Goal: Information Seeking & Learning: Learn about a topic

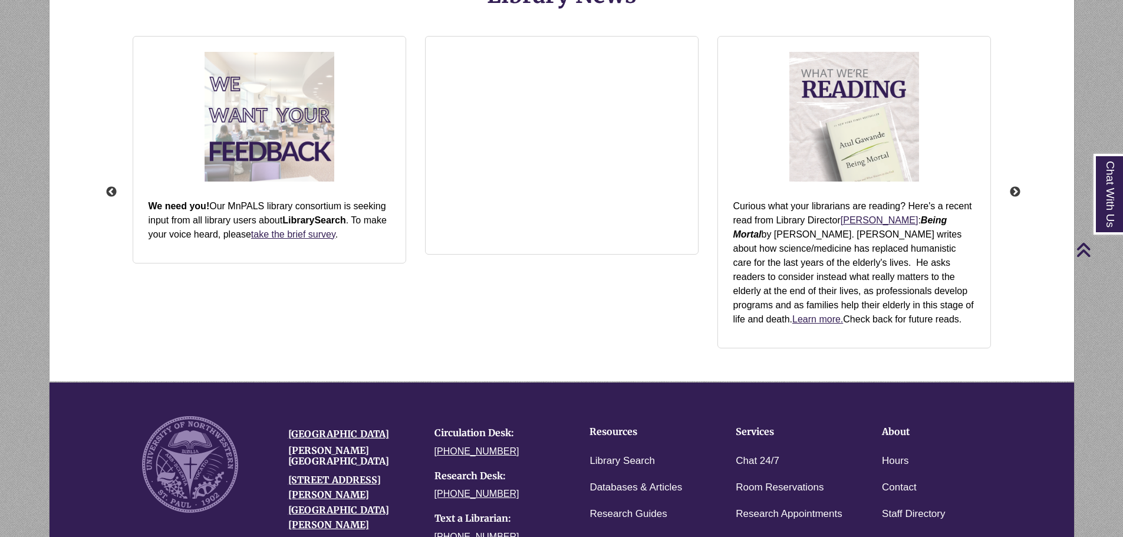
scroll to position [1623, 0]
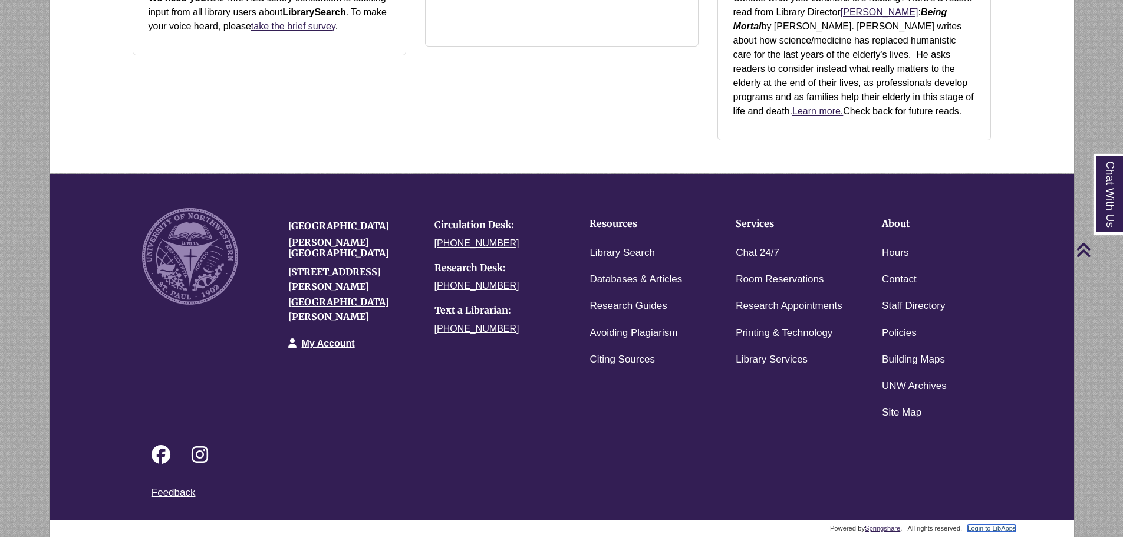
click at [1009, 529] on link "Login to LibApps" at bounding box center [991, 528] width 48 height 7
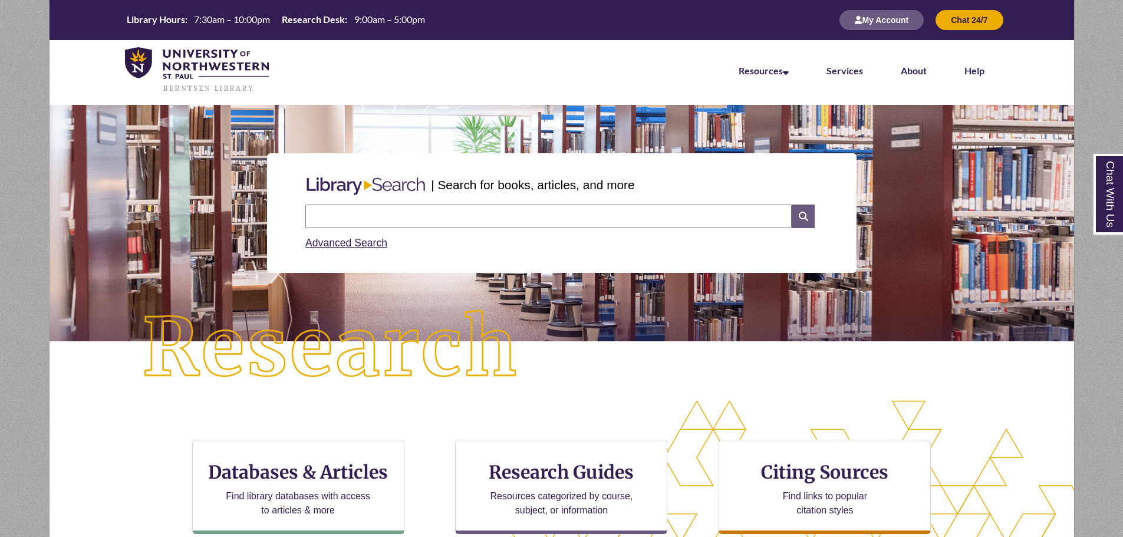
click at [801, 222] on icon at bounding box center [803, 217] width 22 height 24
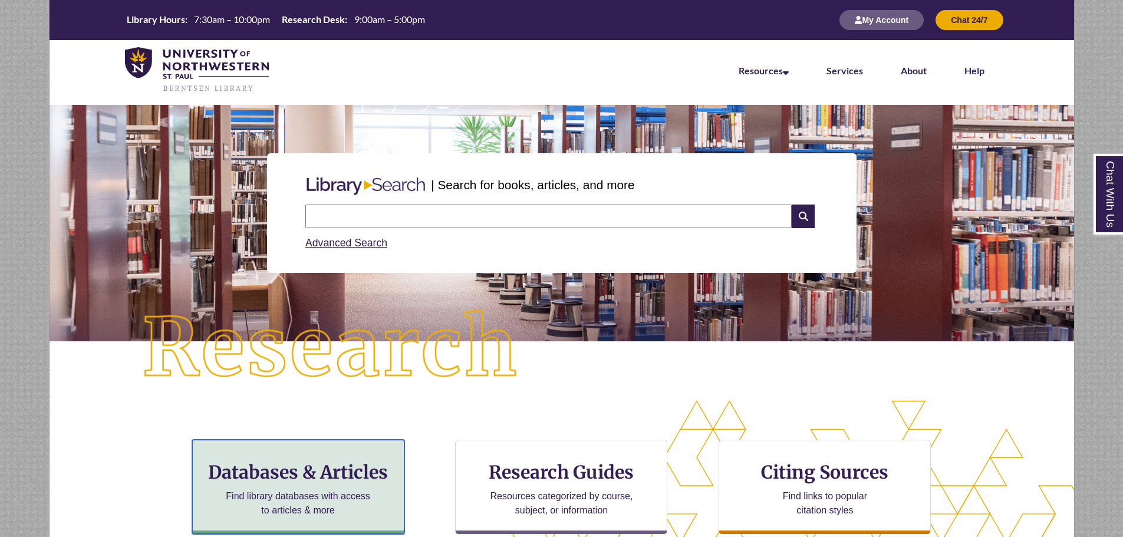
click at [363, 462] on h3 "Databases & Articles" at bounding box center [298, 472] width 192 height 22
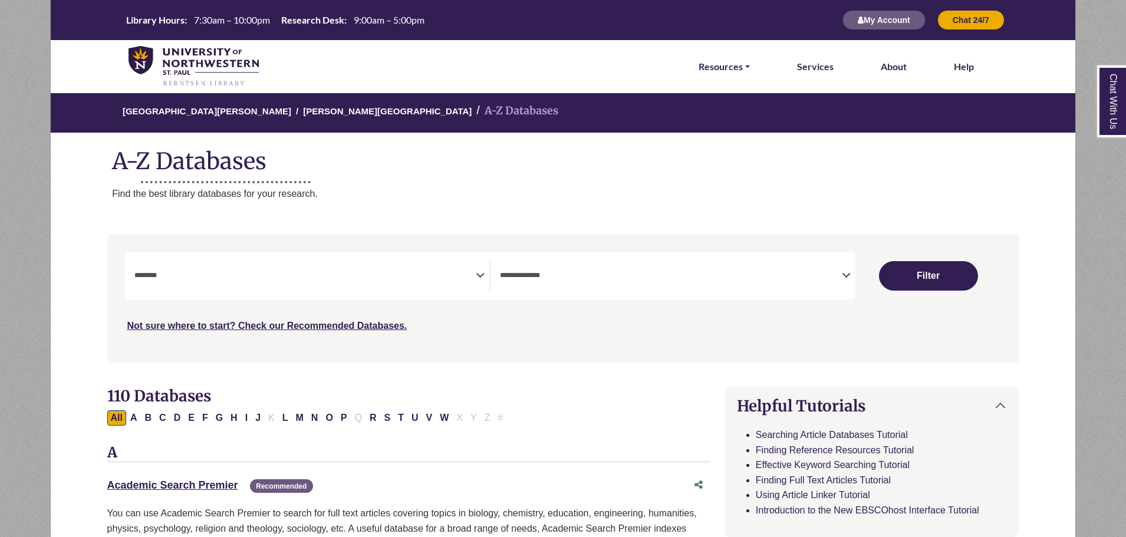
select select "Database Subject Filter"
select select "Database Types Filter"
click at [478, 272] on icon "Search filters" at bounding box center [480, 274] width 9 height 18
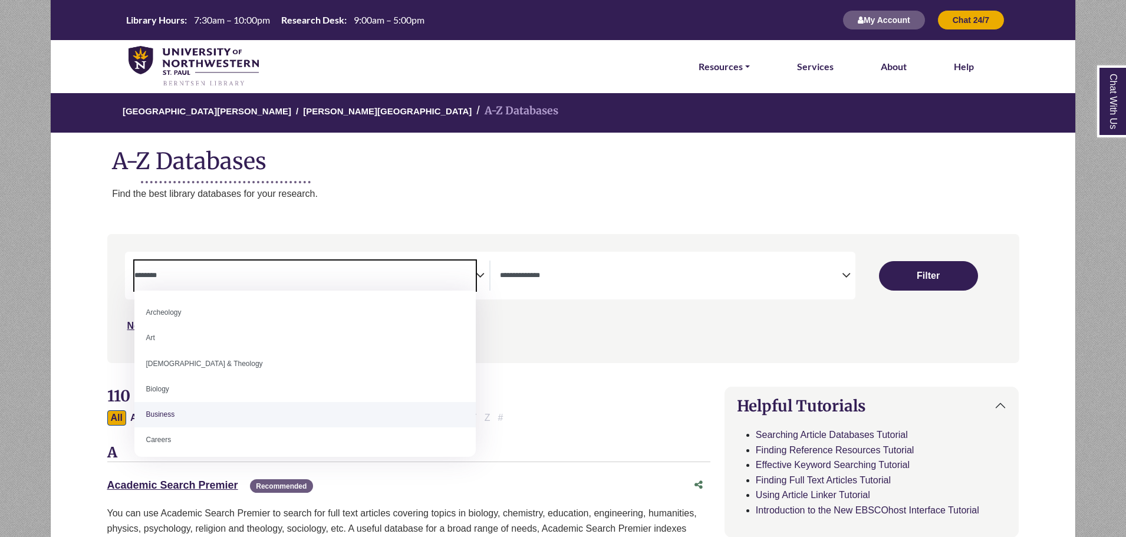
select select "*****"
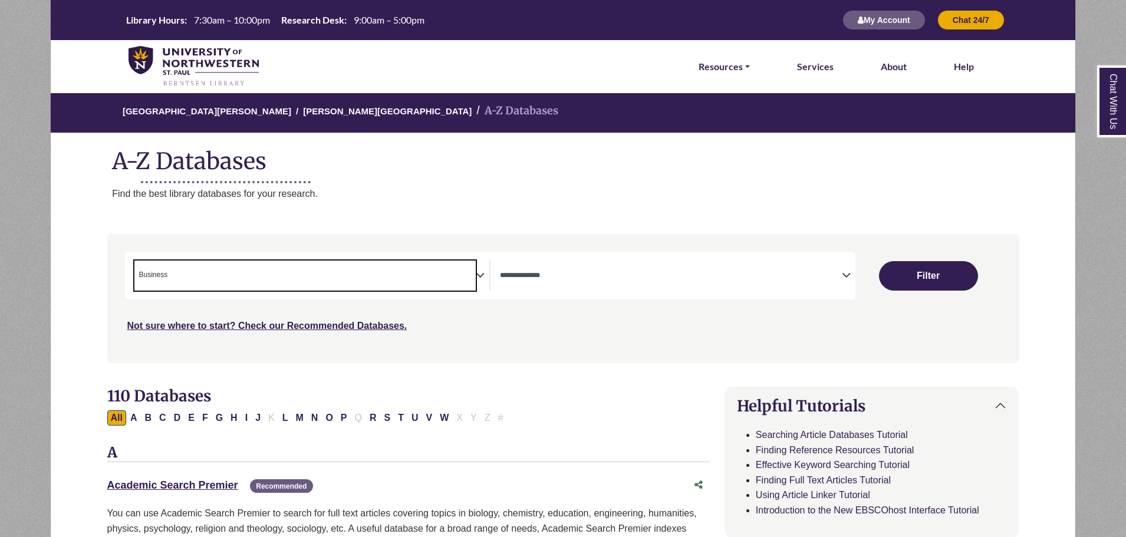
scroll to position [45, 0]
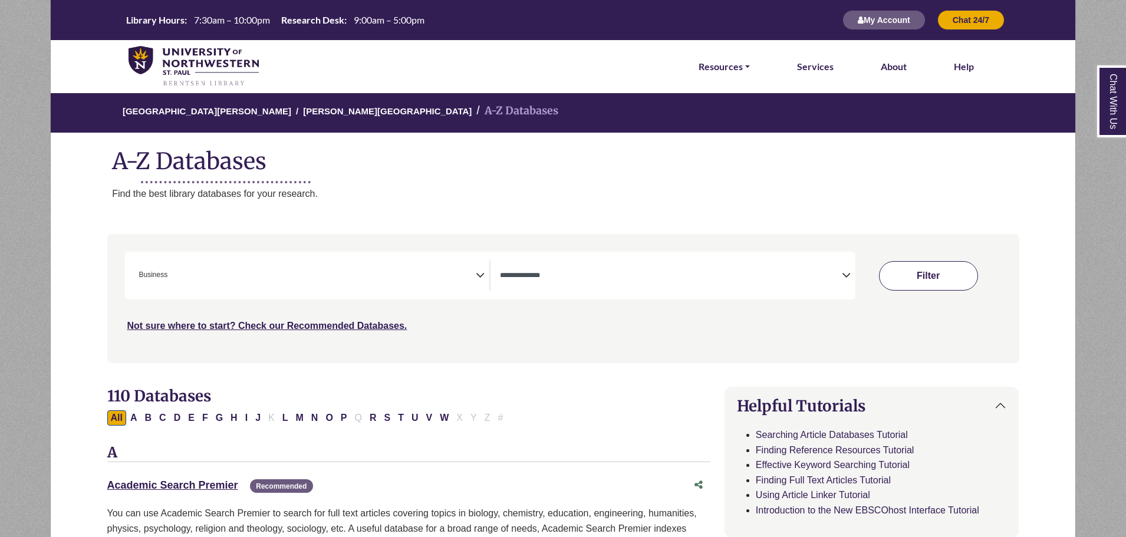
click at [916, 276] on button "Filter" at bounding box center [928, 275] width 99 height 29
select select "Database Types Filter"
